Goal: Task Accomplishment & Management: Manage account settings

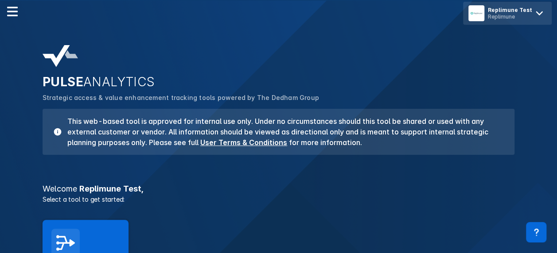
click at [507, 12] on div "Replimune Test" at bounding box center [510, 10] width 44 height 7
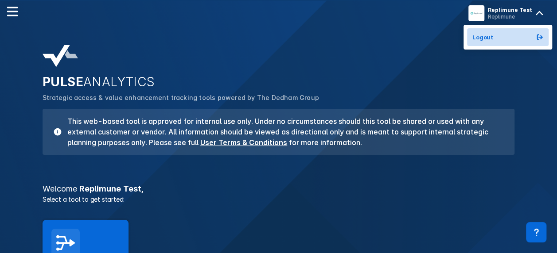
click at [496, 35] on button "Logout" at bounding box center [507, 37] width 81 height 18
